Goal: Transaction & Acquisition: Obtain resource

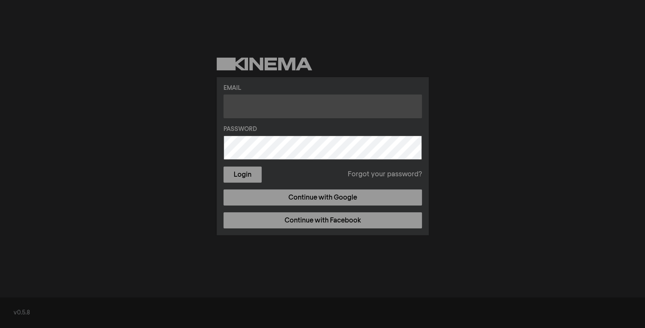
click at [364, 109] on input "text" at bounding box center [323, 107] width 199 height 24
type input "keithsimmonds03@gmail.com"
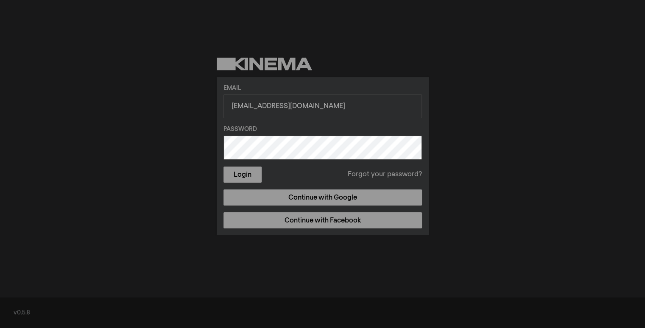
click at [257, 167] on button "Login" at bounding box center [243, 175] width 38 height 16
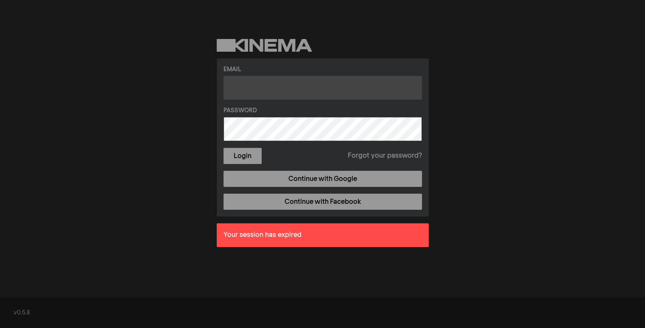
click at [279, 90] on input "text" at bounding box center [323, 88] width 199 height 24
type input "[EMAIL_ADDRESS][DOMAIN_NAME]"
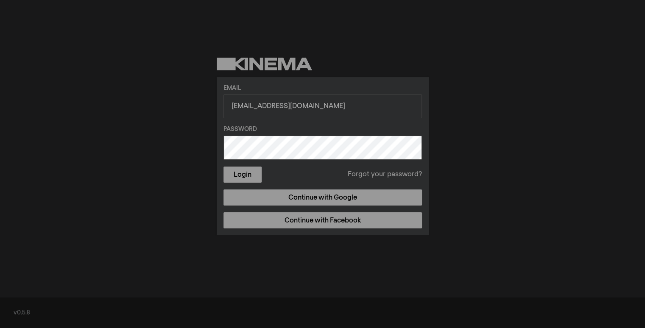
click at [253, 174] on button "Login" at bounding box center [243, 175] width 38 height 16
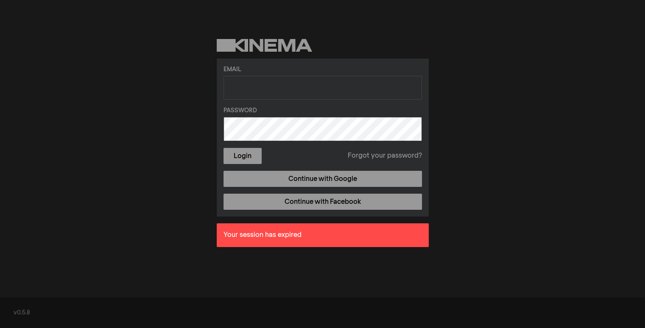
click at [306, 180] on link "Continue with Google" at bounding box center [323, 179] width 199 height 16
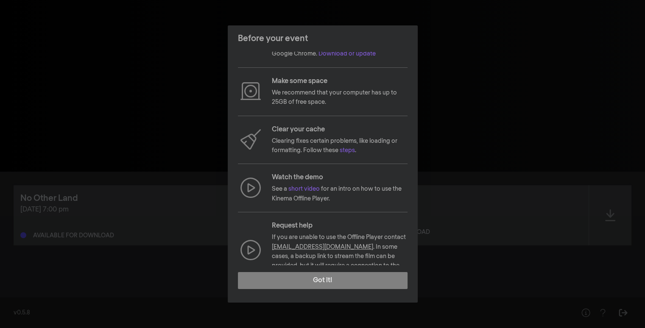
scroll to position [45, 0]
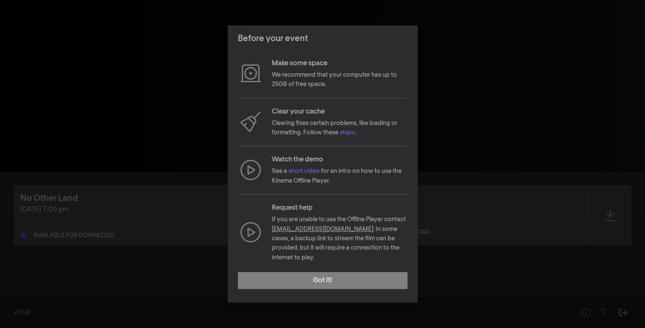
click at [340, 275] on button "Got it!" at bounding box center [323, 280] width 170 height 17
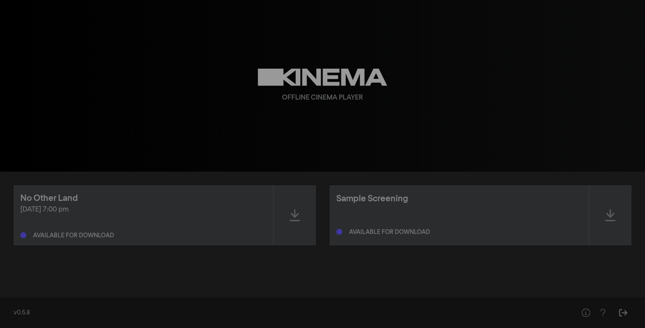
click at [295, 217] on icon at bounding box center [295, 216] width 10 height 14
click at [612, 211] on icon at bounding box center [611, 216] width 10 height 14
click at [617, 216] on div at bounding box center [610, 215] width 42 height 60
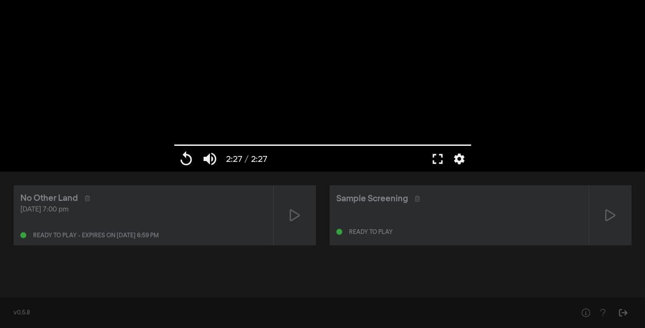
type input "147.146"
